Goal: Task Accomplishment & Management: Manage account settings

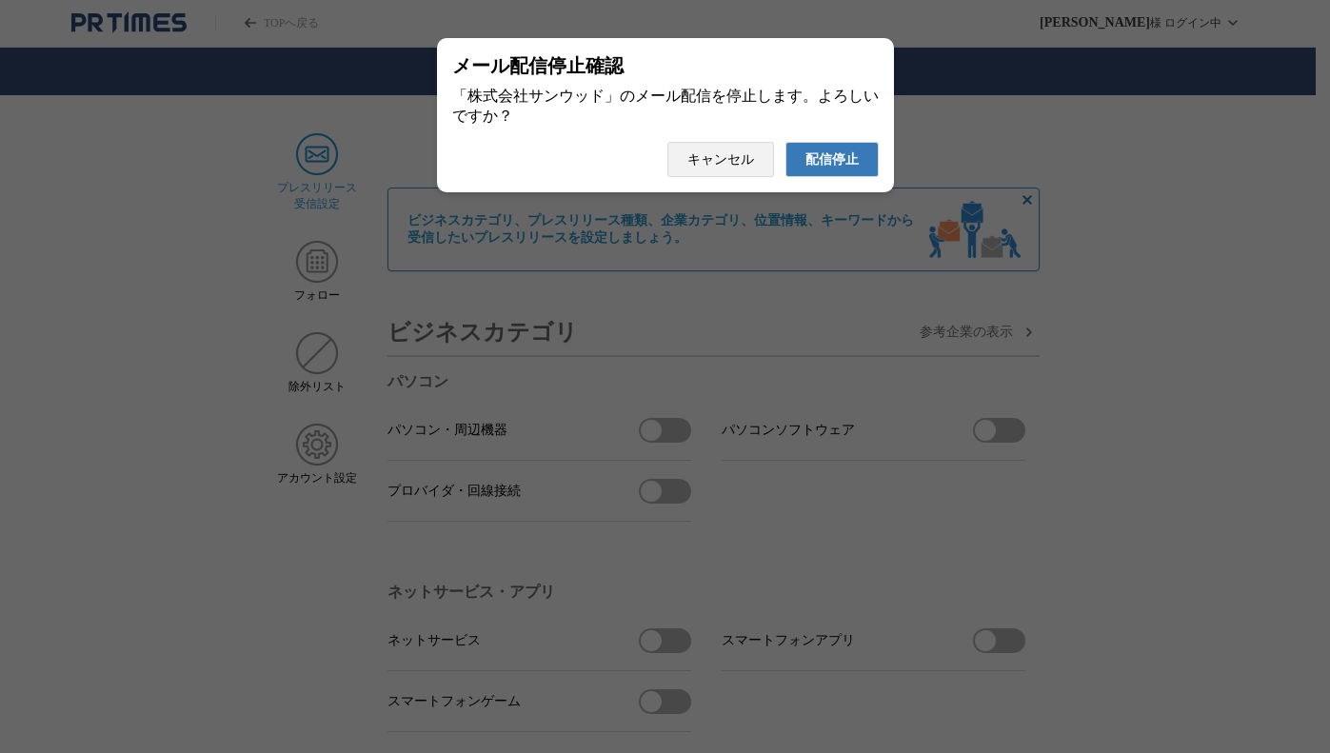
click at [865, 177] on button "配信停止" at bounding box center [832, 159] width 93 height 35
